Goal: Information Seeking & Learning: Understand process/instructions

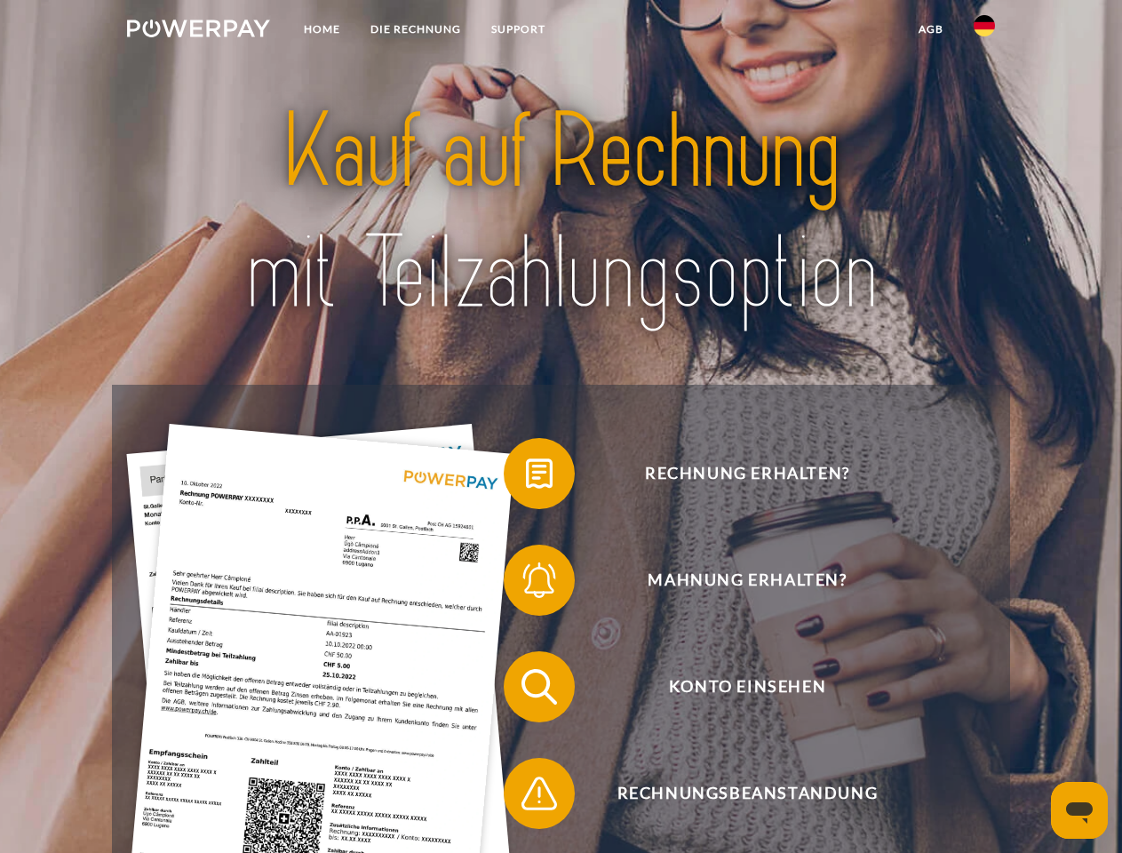
click at [198, 31] on img at bounding box center [198, 29] width 143 height 18
click at [984, 31] on img at bounding box center [984, 25] width 21 height 21
click at [930, 29] on link "agb" at bounding box center [931, 29] width 55 height 32
click at [526, 477] on span at bounding box center [512, 473] width 89 height 89
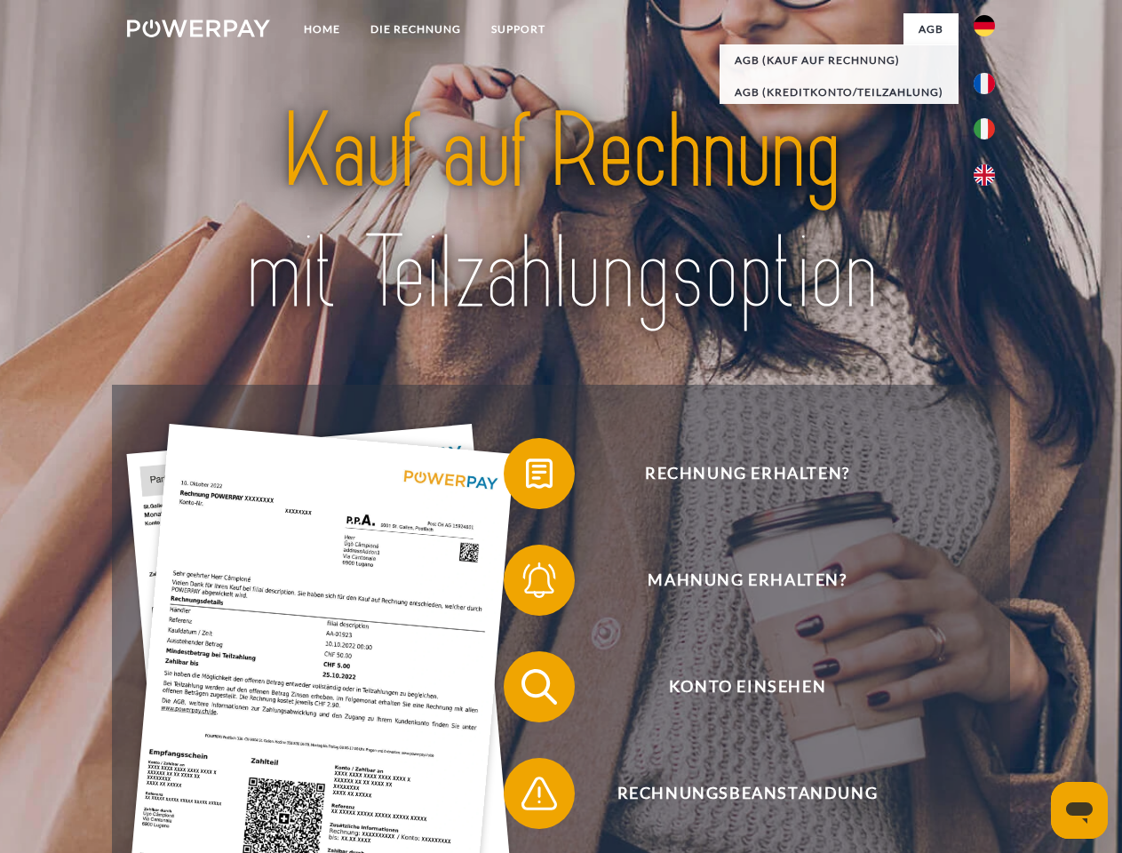
click at [526, 584] on span at bounding box center [512, 580] width 89 height 89
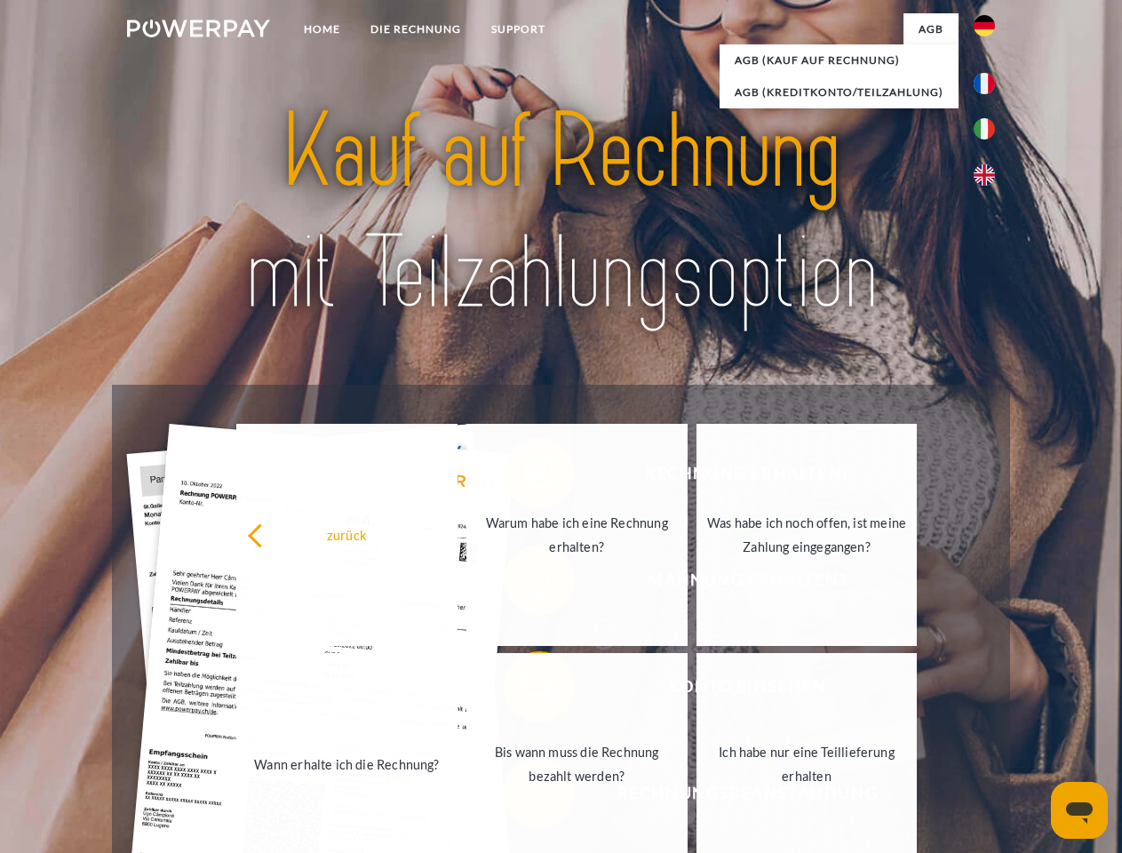
click at [526, 690] on link "Bis wann muss die Rechnung bezahlt werden?" at bounding box center [576, 764] width 221 height 222
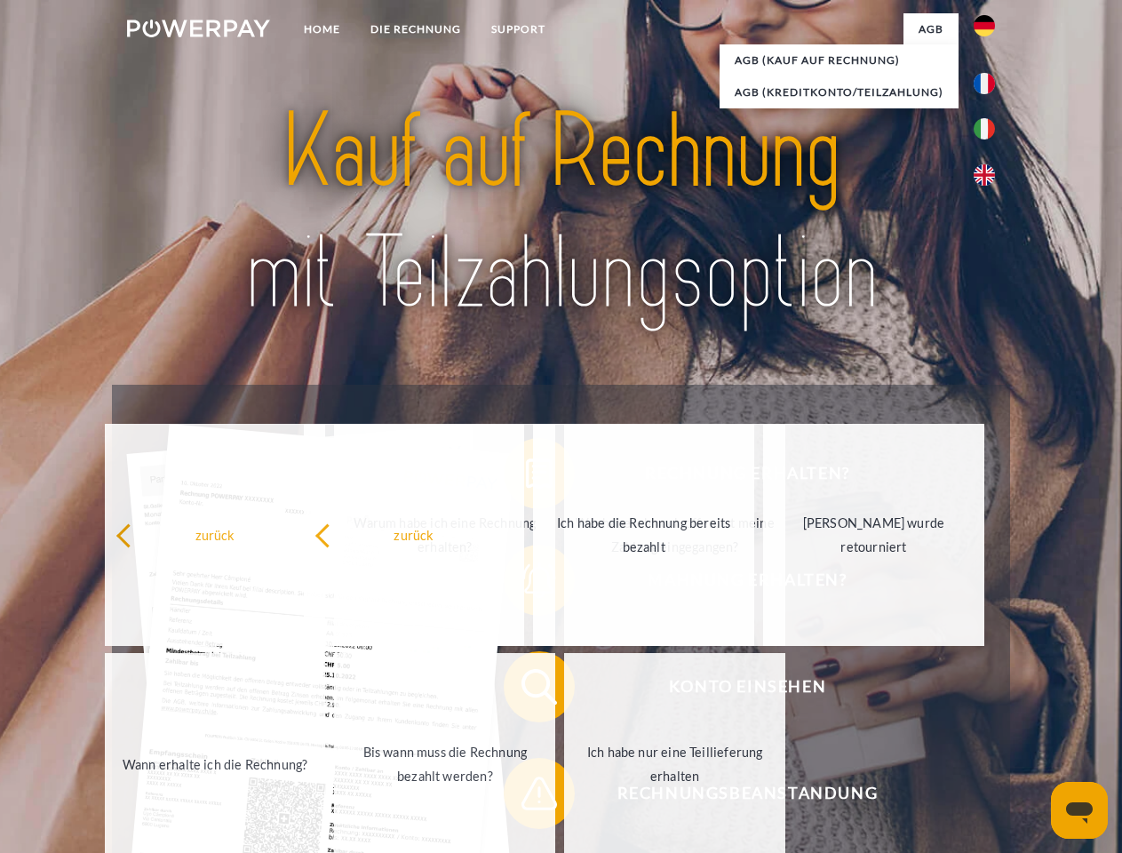
click at [526, 797] on span at bounding box center [512, 793] width 89 height 89
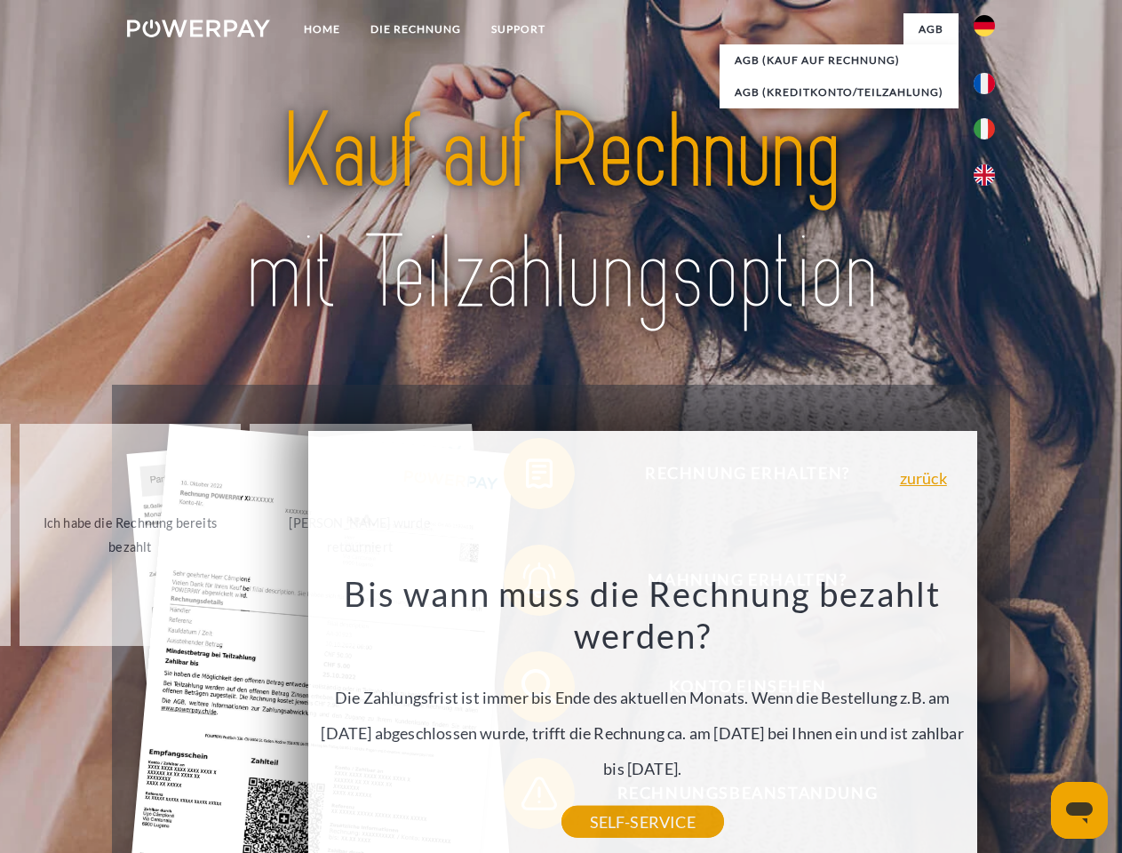
click at [1079, 810] on icon "Messaging-Fenster öffnen" at bounding box center [1079, 812] width 27 height 21
